Goal: Task Accomplishment & Management: Manage account settings

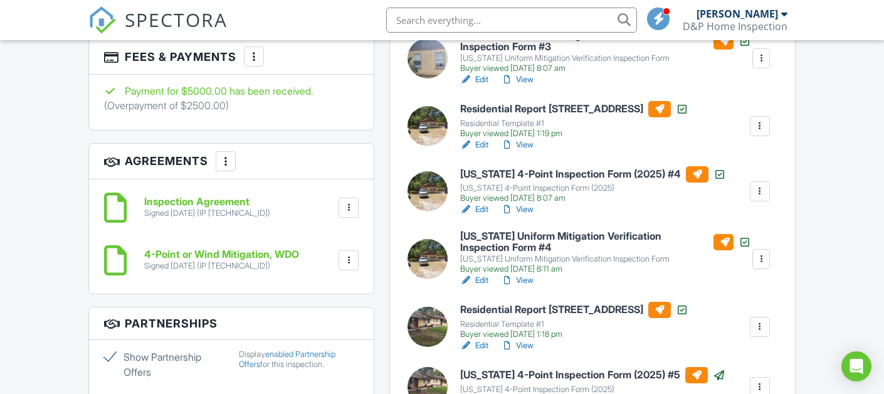
scroll to position [916, 0]
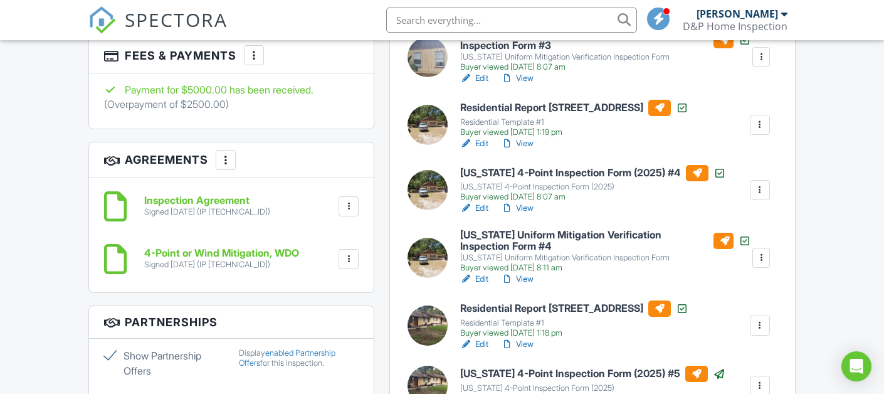
click at [483, 209] on link "Edit" at bounding box center [474, 208] width 28 height 13
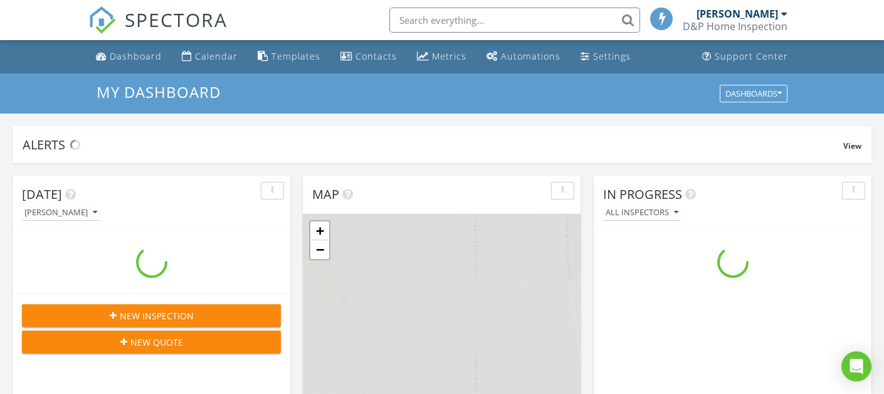
scroll to position [1142, 885]
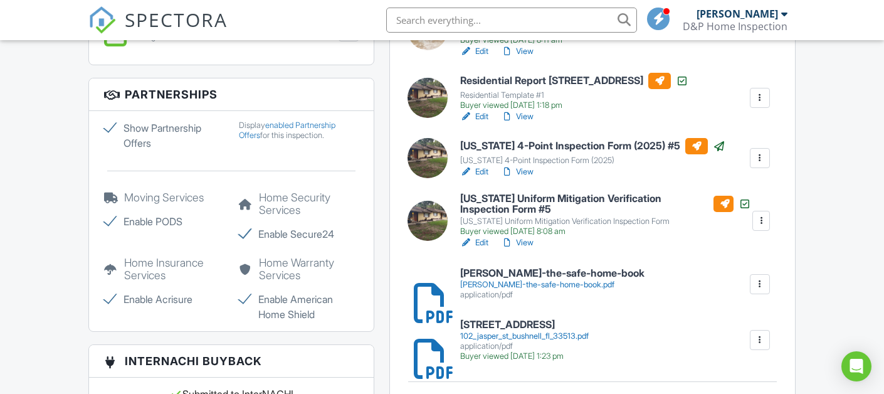
scroll to position [1142, 0]
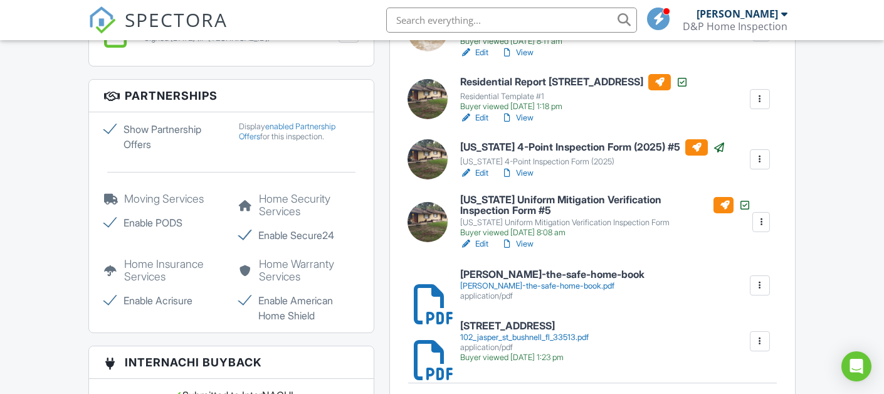
click at [483, 171] on link "Edit" at bounding box center [474, 173] width 28 height 13
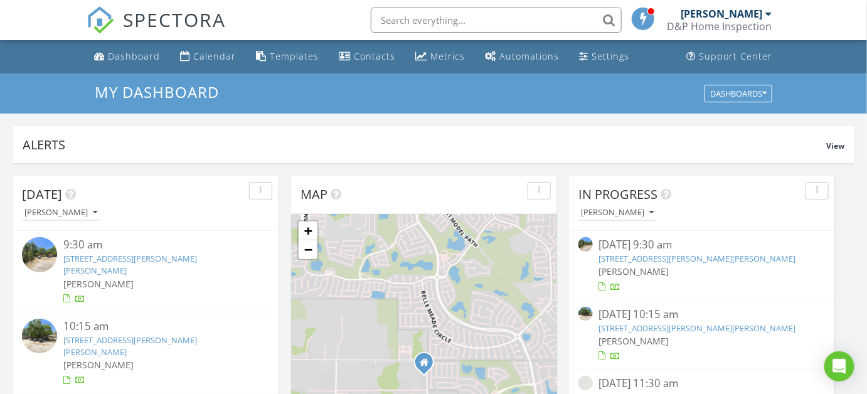
scroll to position [1142, 867]
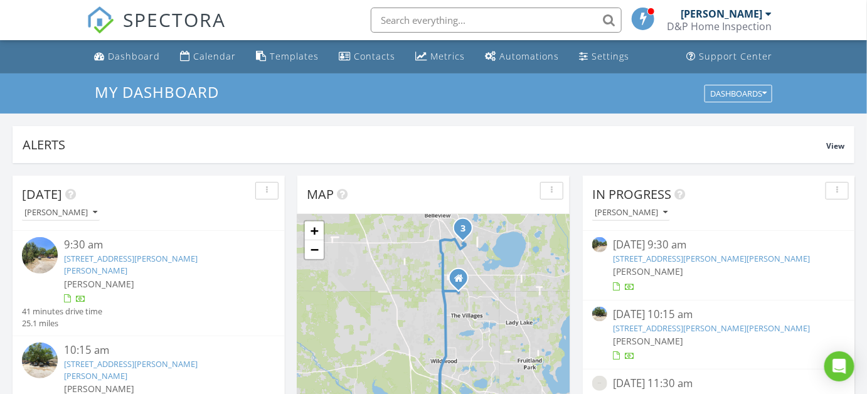
click at [657, 260] on link "202 Jasper St, Bushnell, FL 33513" at bounding box center [711, 258] width 197 height 11
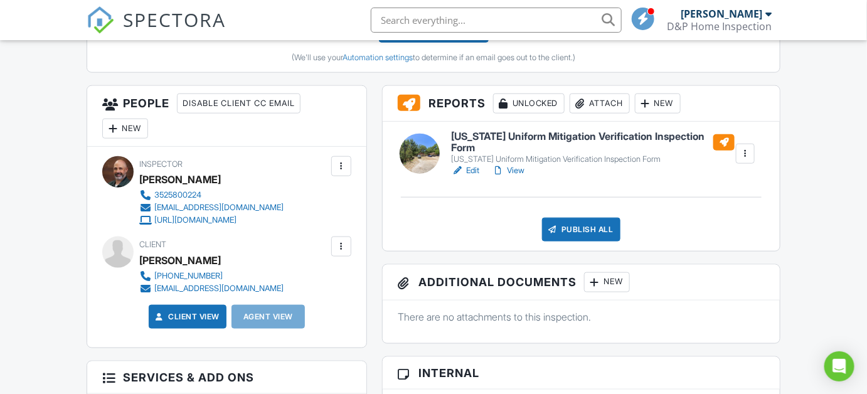
scroll to position [411, 0]
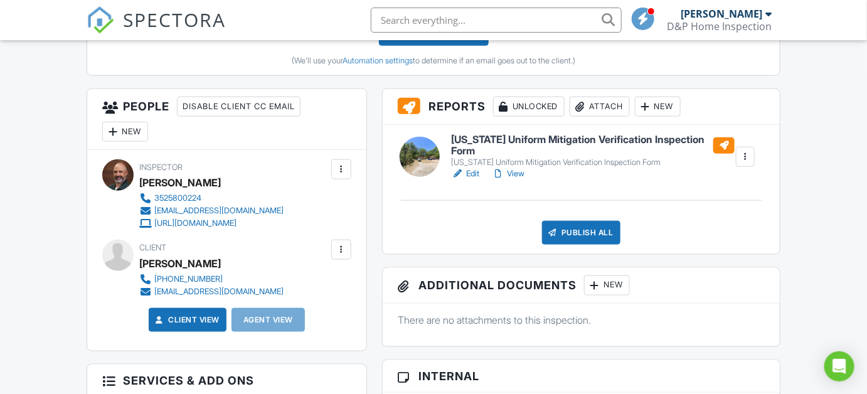
click at [607, 107] on div "Attach" at bounding box center [599, 107] width 60 height 20
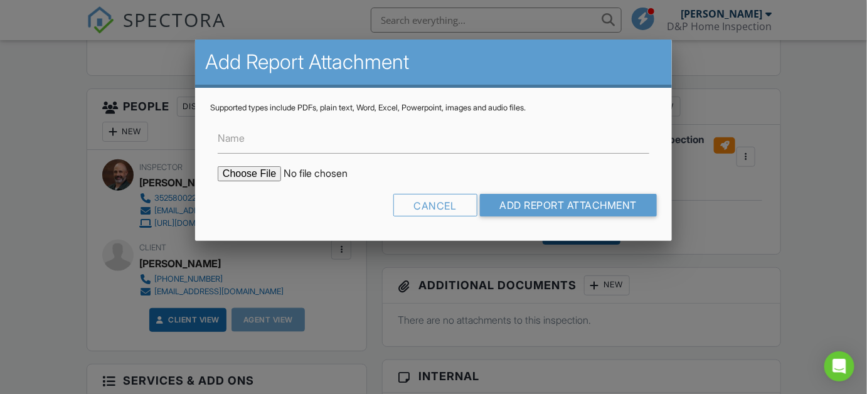
click at [261, 172] on input "file" at bounding box center [324, 173] width 213 height 15
type input "C:\fakepath\202_Jasper_St__Florida_4_Point_Inspection_Form__2025___4.pdf"
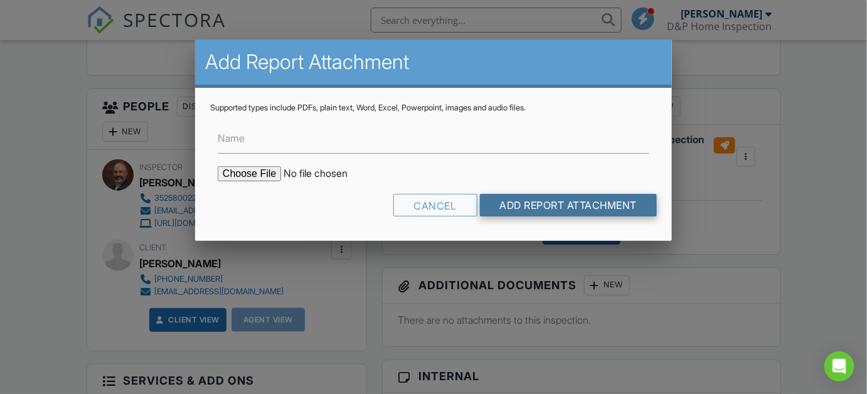
click at [530, 199] on input "Add Report Attachment" at bounding box center [568, 205] width 177 height 23
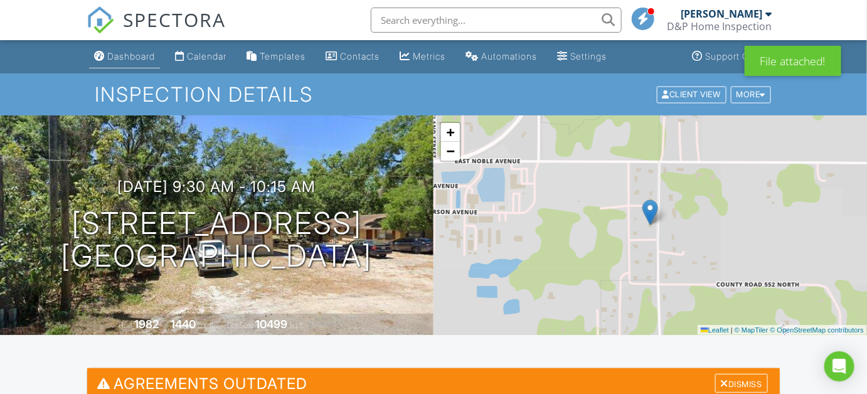
click at [135, 64] on link "Dashboard" at bounding box center [124, 56] width 71 height 23
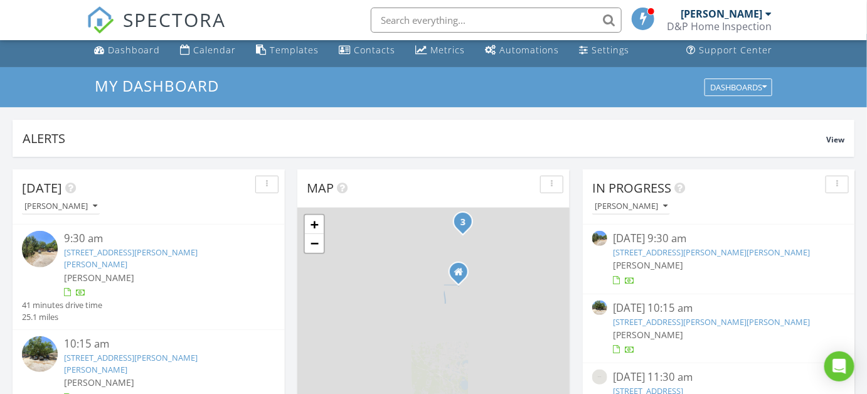
scroll to position [13, 0]
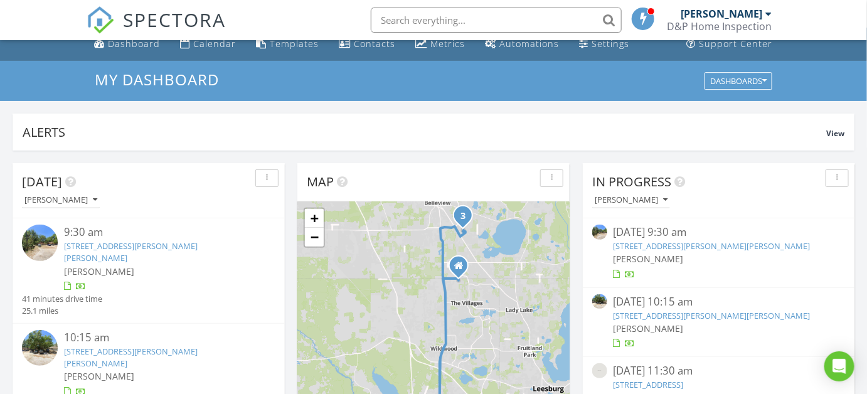
click at [668, 317] on link "204 Jasper St, Bushnell, FL 33513" at bounding box center [711, 315] width 197 height 11
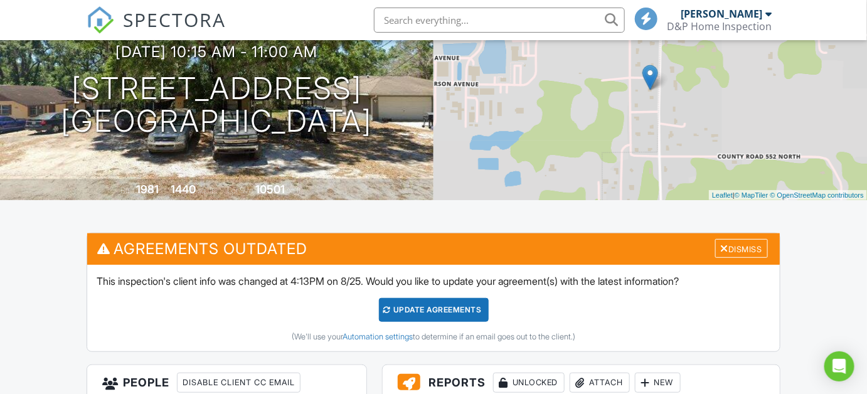
scroll to position [188, 0]
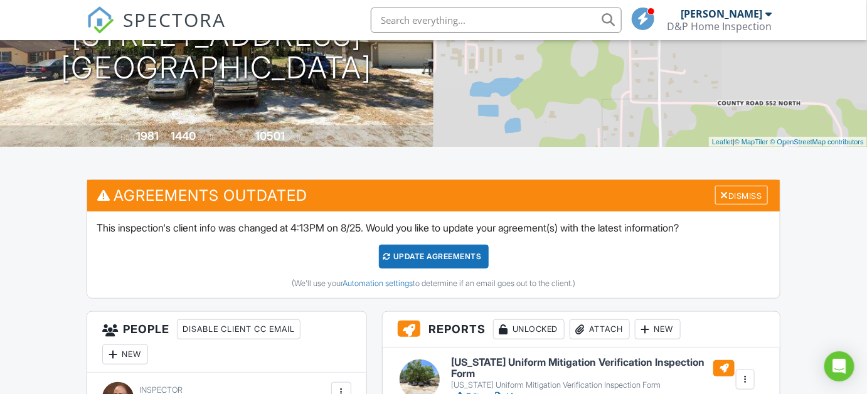
click at [608, 331] on div "Attach" at bounding box center [599, 329] width 60 height 20
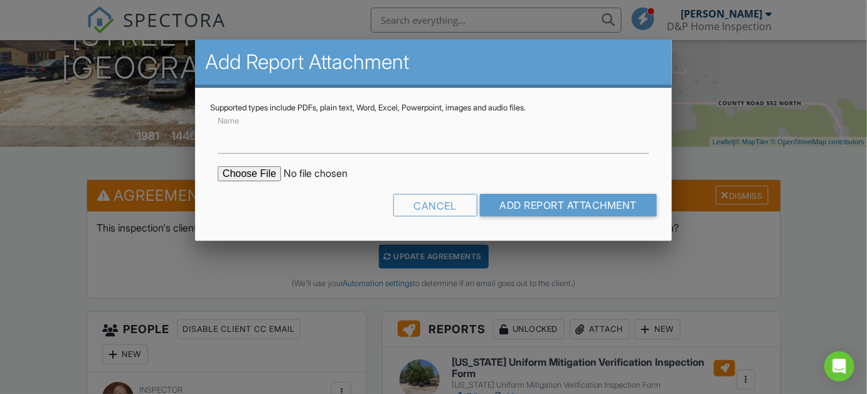
click at [244, 175] on input "file" at bounding box center [324, 173] width 213 height 15
type input "C:\fakepath\104_Jasper_St_Florida_4_Point_Inspection_Form__2025___4.pdf"
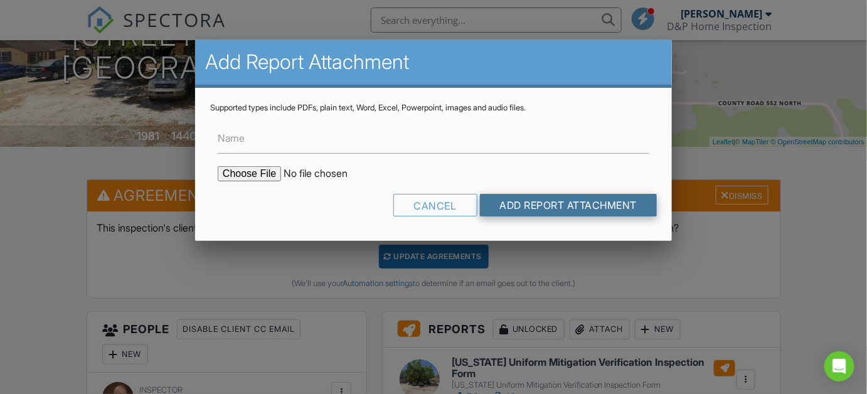
click at [532, 209] on input "Add Report Attachment" at bounding box center [568, 205] width 177 height 23
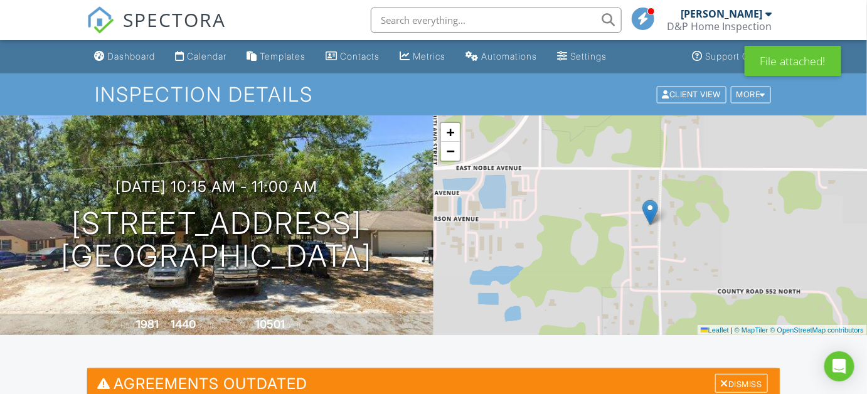
scroll to position [352, 0]
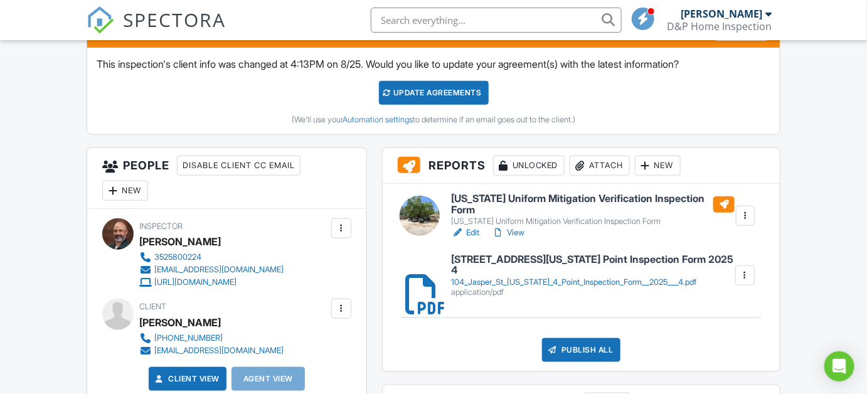
click at [554, 277] on div "104_Jasper_St_[US_STATE]_4_Point_Inspection_Form__2025___4.pdf" at bounding box center [592, 282] width 282 height 10
click at [588, 351] on div "Publish All" at bounding box center [581, 350] width 78 height 24
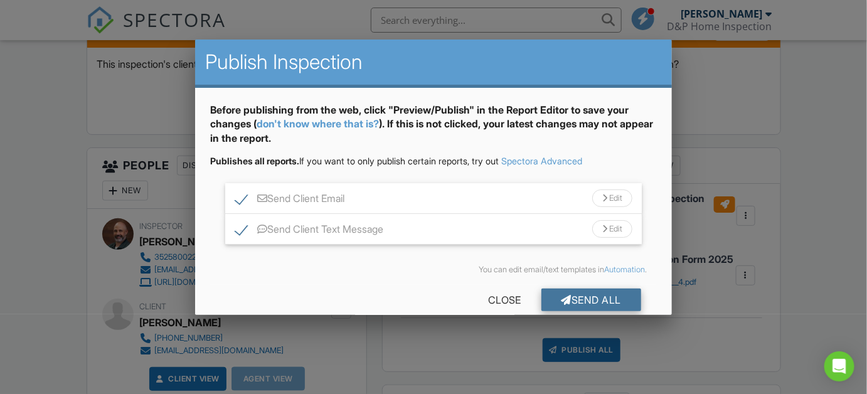
click at [591, 303] on div "Send All" at bounding box center [591, 299] width 100 height 23
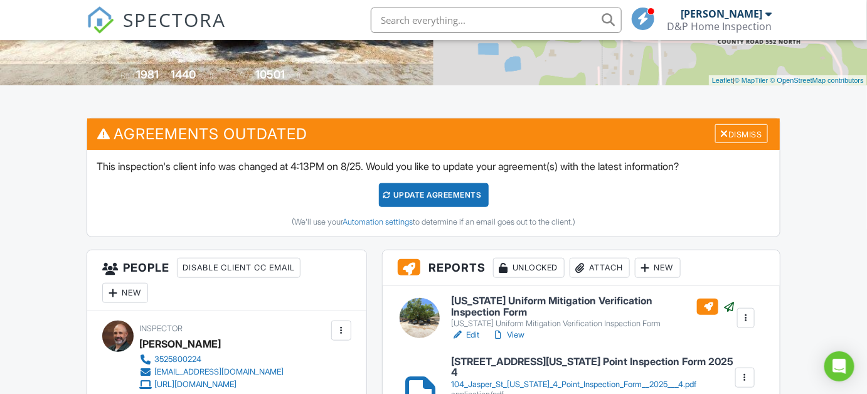
scroll to position [411, 0]
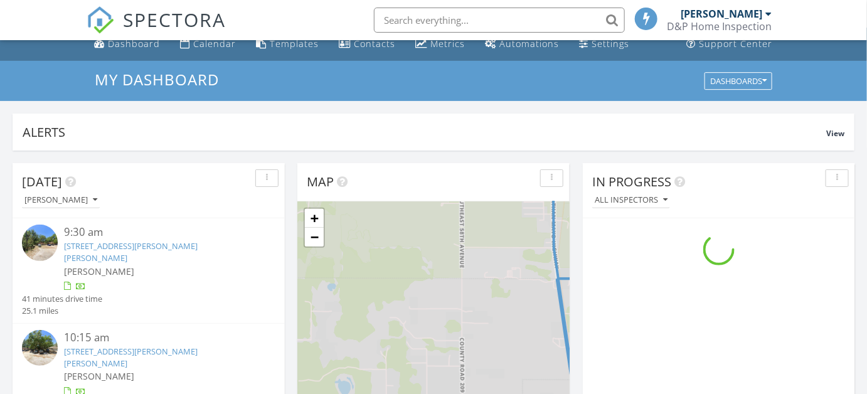
scroll to position [1142, 867]
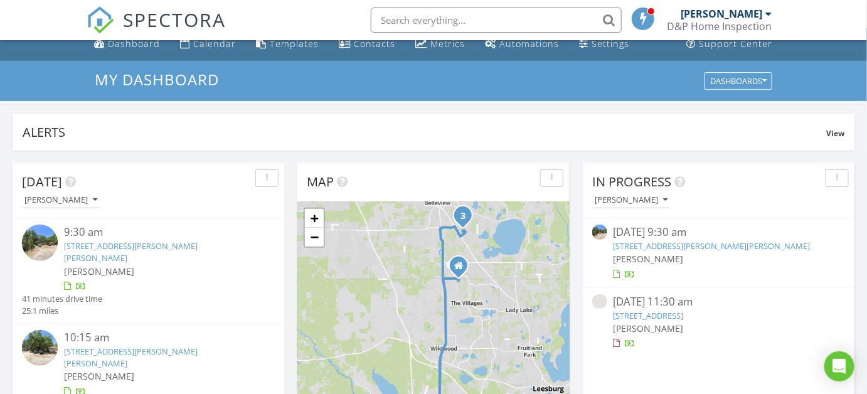
click at [668, 250] on link "202 Jasper St, Bushnell, FL 33513" at bounding box center [711, 245] width 197 height 11
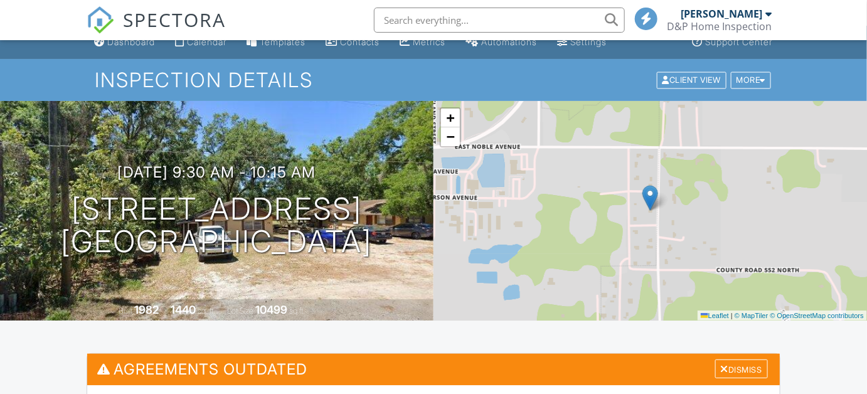
scroll to position [408, 0]
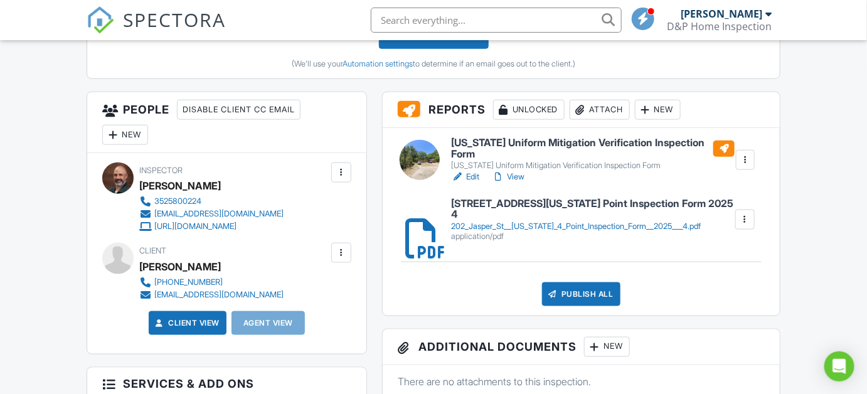
click at [558, 289] on div at bounding box center [552, 294] width 13 height 13
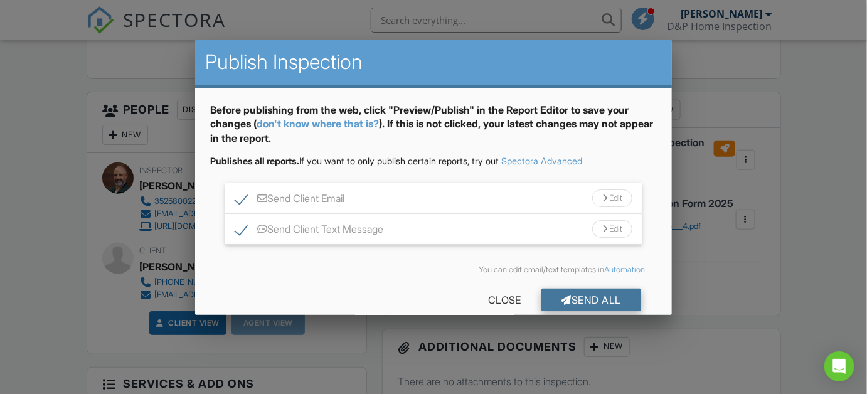
click at [593, 302] on div "Send All" at bounding box center [591, 299] width 100 height 23
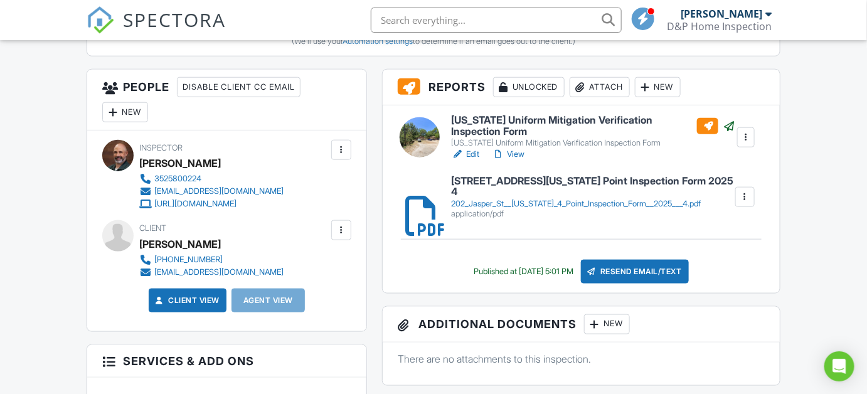
scroll to position [399, 0]
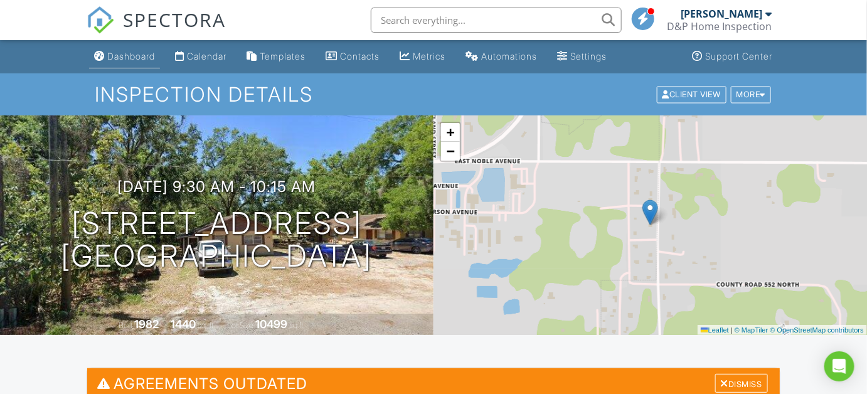
click at [120, 51] on div "Dashboard" at bounding box center [131, 56] width 48 height 11
